Goal: Task Accomplishment & Management: Manage account settings

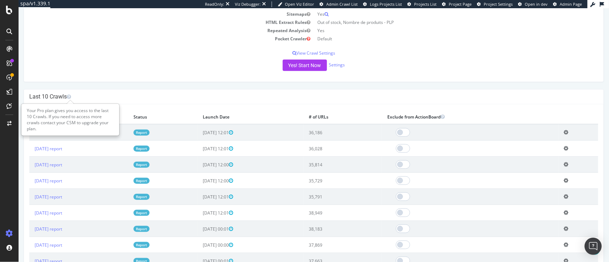
scroll to position [142, 0]
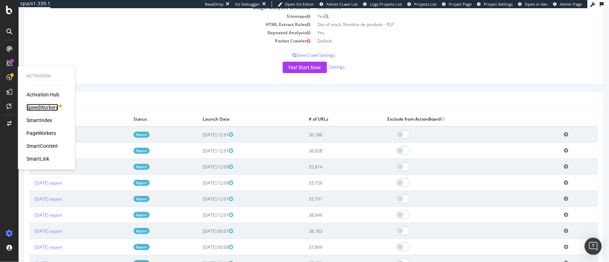
click at [38, 106] on div "SpeedWorkers" at bounding box center [42, 107] width 32 height 7
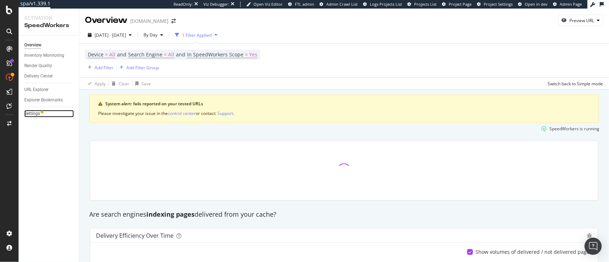
click at [40, 113] on link "Settings" at bounding box center [49, 113] width 50 height 7
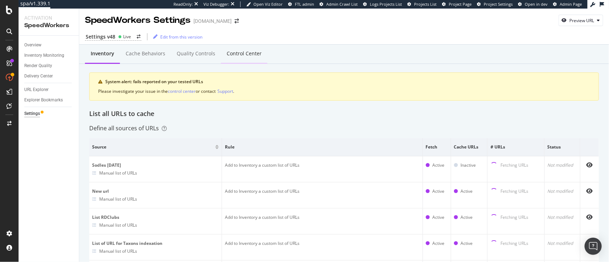
click at [239, 47] on div "Control Center" at bounding box center [244, 54] width 46 height 20
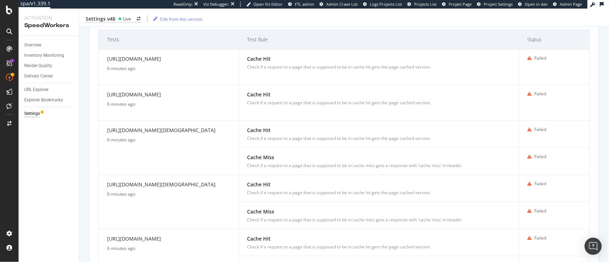
scroll to position [219, 0]
